Goal: Information Seeking & Learning: Check status

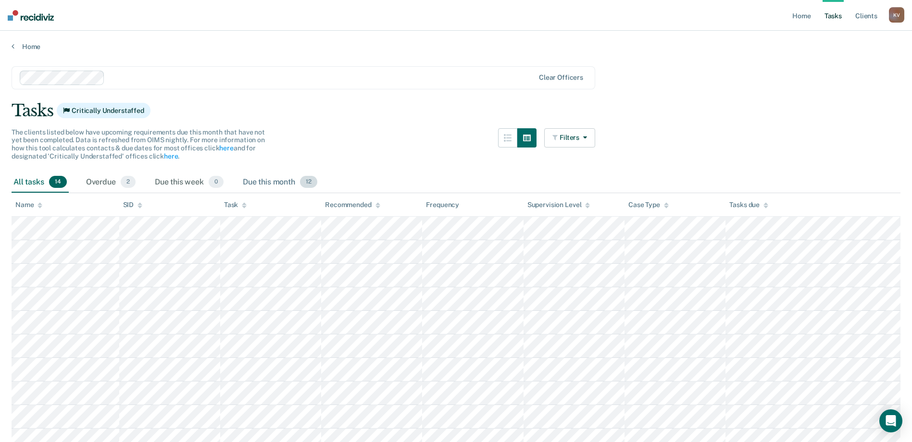
click at [265, 182] on div "Due this month 12" at bounding box center [280, 182] width 78 height 21
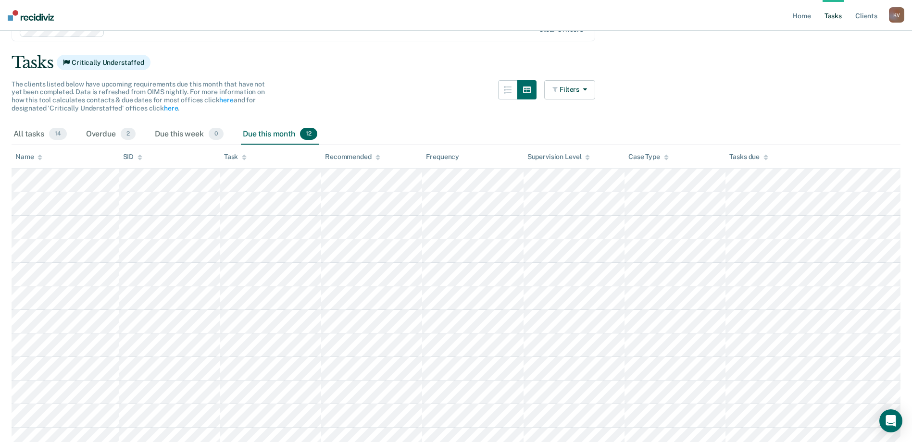
scroll to position [96, 0]
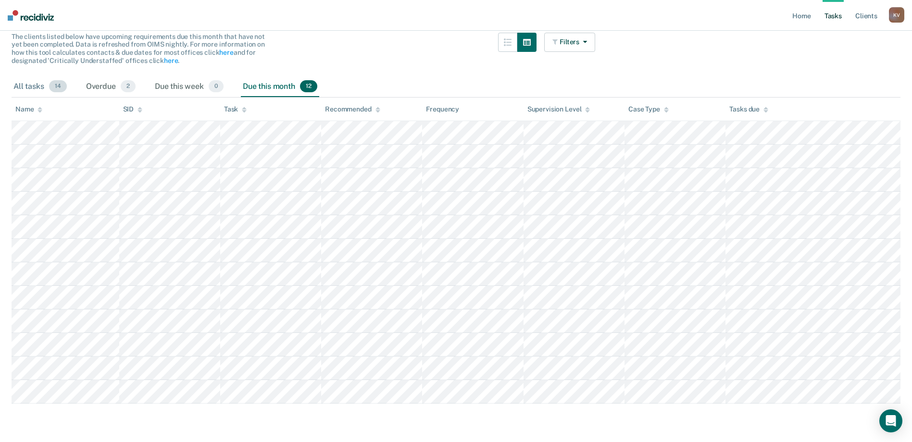
click at [45, 82] on div "All tasks 14" at bounding box center [40, 86] width 57 height 21
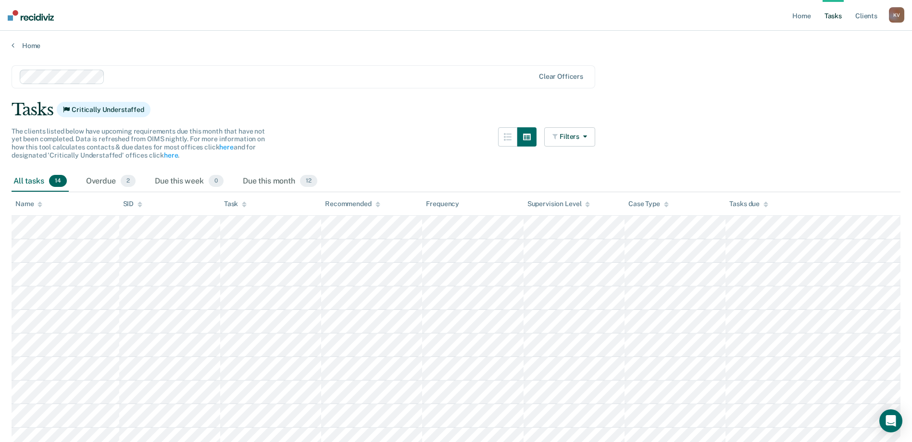
scroll to position [0, 0]
click at [169, 179] on div "Due this week 0" at bounding box center [189, 182] width 73 height 21
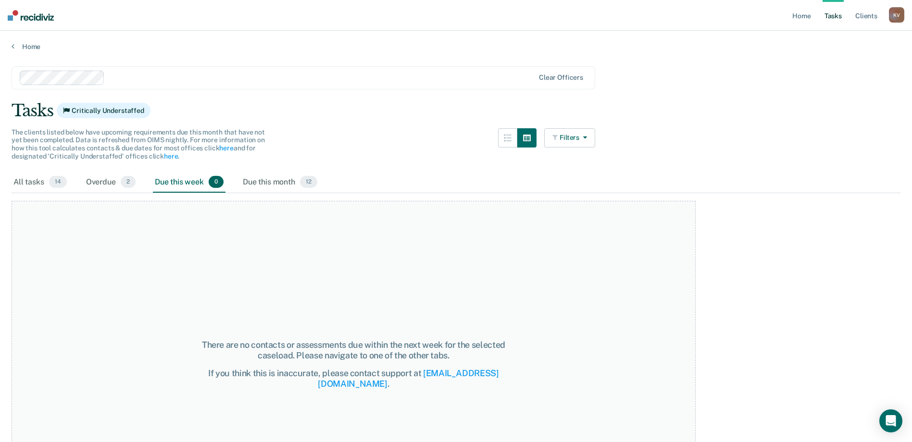
click at [573, 131] on button "Filters" at bounding box center [569, 137] width 51 height 19
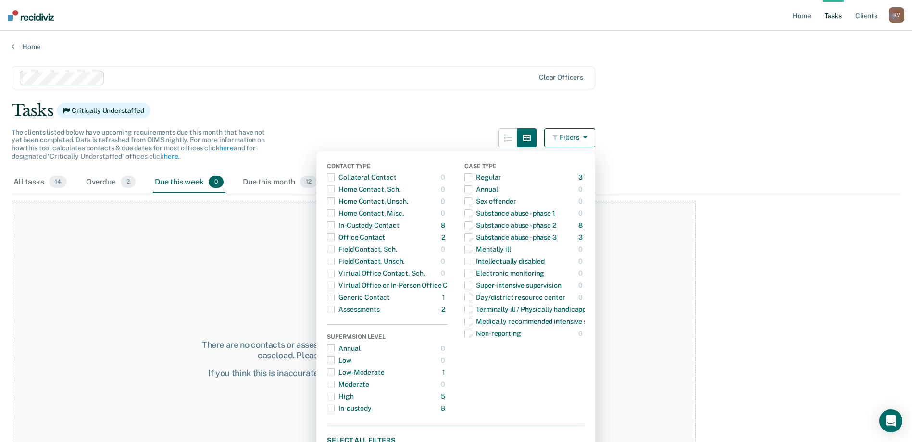
click at [331, 252] on div "Contact Type Collateral Contact 0 ONLY Home Contact, Sch. 0 ONLY Home Contact, …" at bounding box center [455, 304] width 279 height 307
click at [477, 94] on main "Clear officers Tasks Critically Understaffed The clients listed below have upco…" at bounding box center [456, 245] width 912 height 388
